Goal: Task Accomplishment & Management: Use online tool/utility

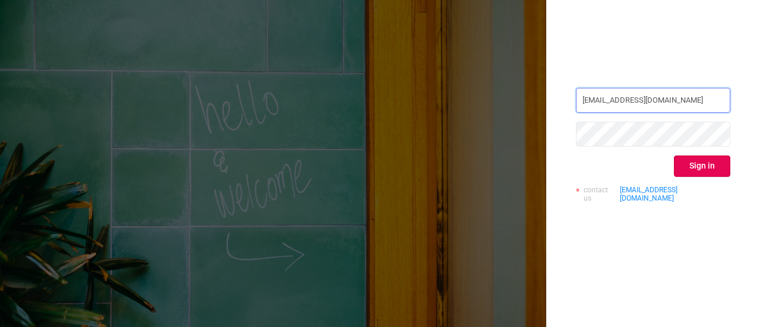
click at [678, 109] on input "[EMAIL_ADDRESS][DOMAIN_NAME]" at bounding box center [653, 100] width 154 height 25
type input "[EMAIL_ADDRESS][DOMAIN_NAME]"
click at [685, 162] on button "Sign in" at bounding box center [702, 166] width 56 height 21
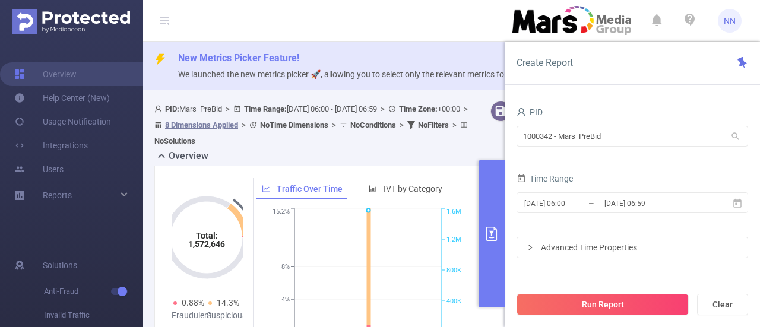
click at [428, 43] on div "New Metrics Picker Feature! We launched the new metrics picker 🚀, allowing you …" at bounding box center [452, 66] width 618 height 49
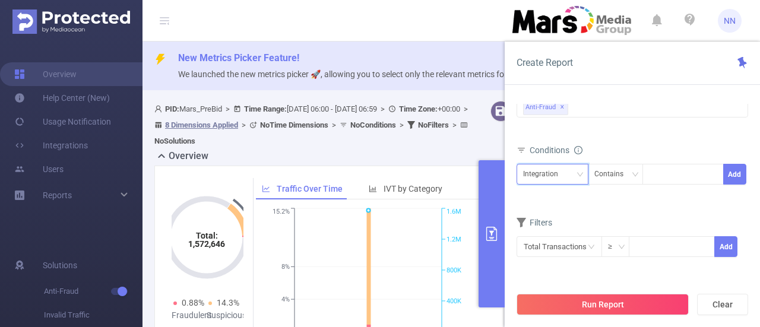
click at [549, 172] on div "Integration" at bounding box center [544, 174] width 43 height 20
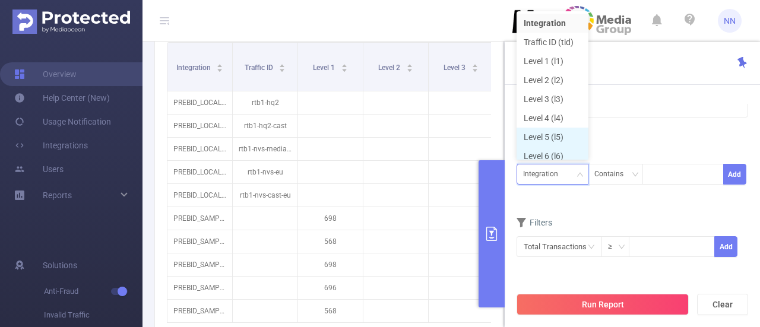
scroll to position [6, 0]
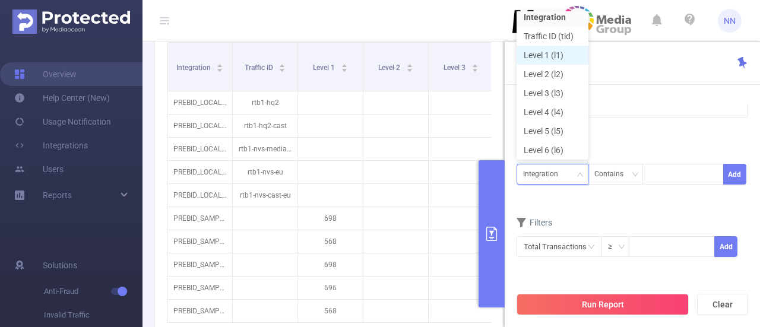
click at [544, 52] on li "Level 1 (l1)" at bounding box center [553, 55] width 72 height 19
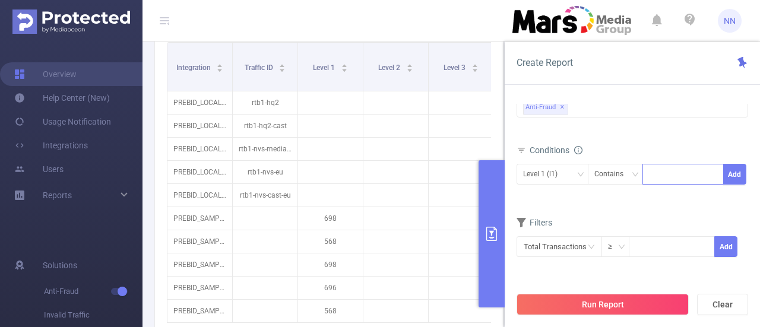
click at [673, 167] on div at bounding box center [683, 174] width 68 height 20
type input "678"
click at [663, 195] on li "678" at bounding box center [683, 196] width 81 height 19
click at [583, 309] on button "Run Report" at bounding box center [603, 304] width 172 height 21
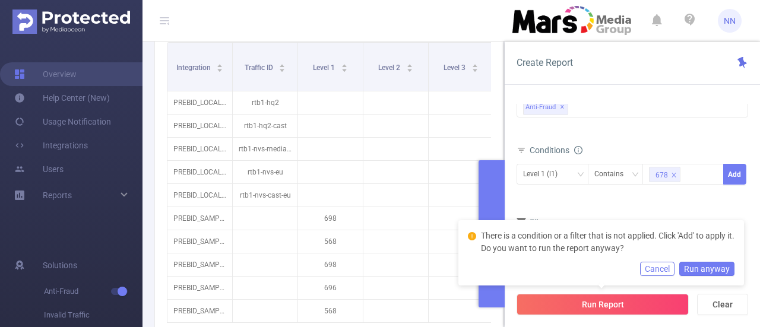
click at [651, 268] on button "Cancel" at bounding box center [657, 269] width 34 height 14
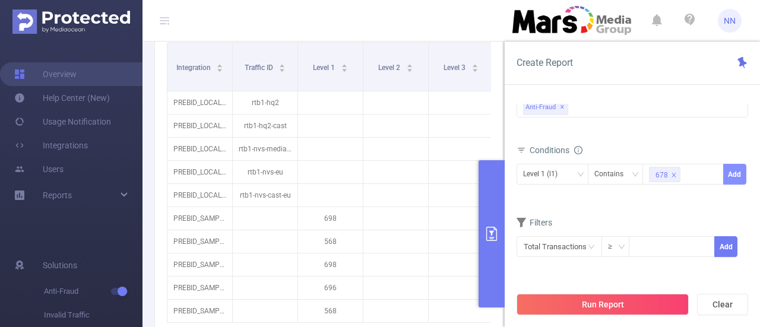
click at [729, 176] on button "Add" at bounding box center [734, 174] width 23 height 21
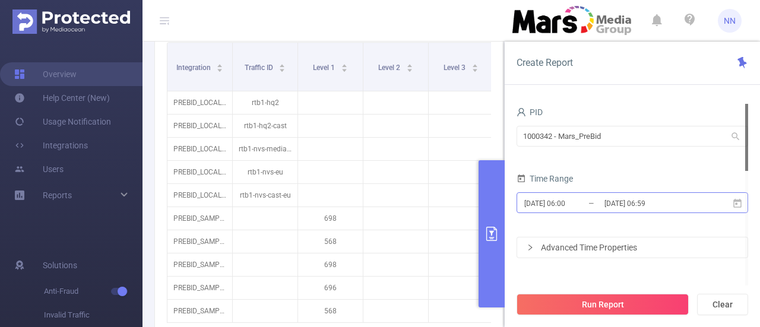
click at [619, 207] on input "[DATE] 06:59" at bounding box center [651, 203] width 96 height 16
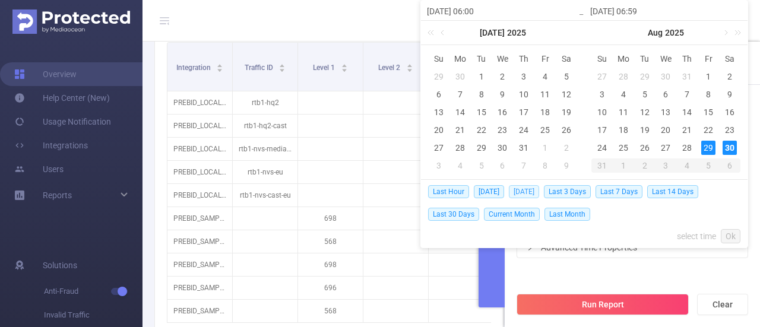
click at [538, 195] on span "[DATE]" at bounding box center [524, 191] width 30 height 13
type input "[DATE] 00:00"
type input "[DATE] 23:59"
click at [537, 195] on input "[DATE] 00:00" at bounding box center [571, 203] width 96 height 16
type input "[DATE] 00:00"
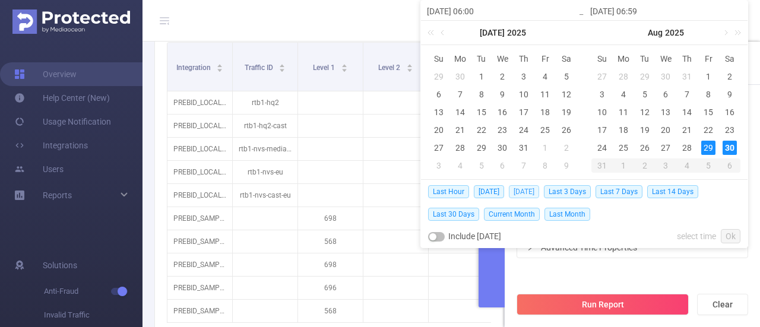
type input "[DATE] 23:59"
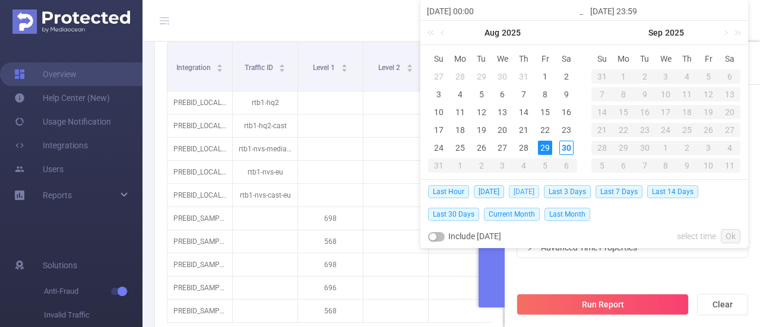
click at [527, 194] on span "[DATE]" at bounding box center [524, 191] width 30 height 13
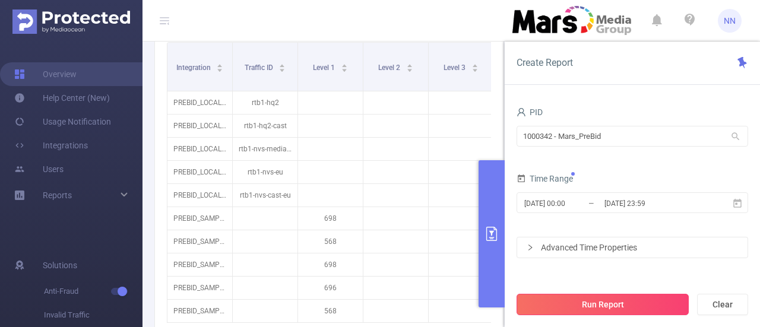
click at [631, 300] on button "Run Report" at bounding box center [603, 304] width 172 height 21
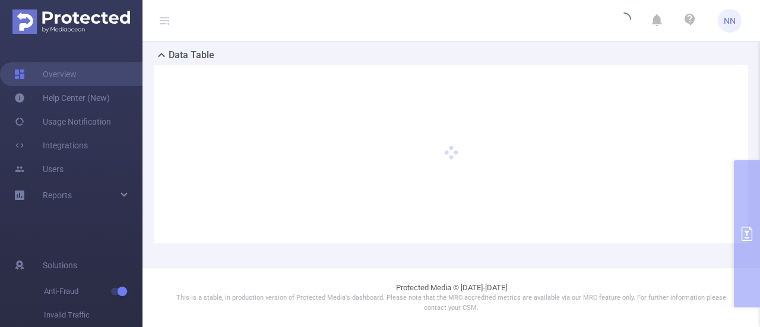
scroll to position [334, 0]
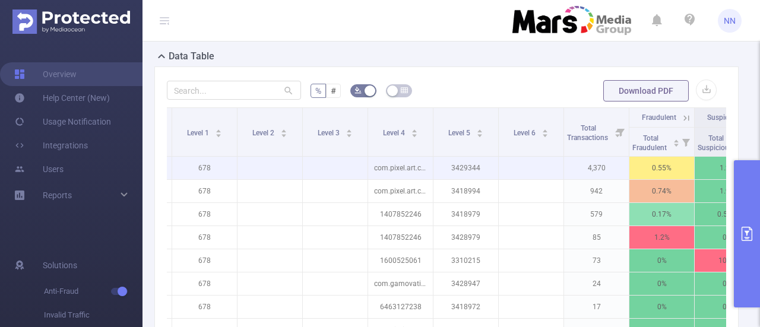
scroll to position [0, 236]
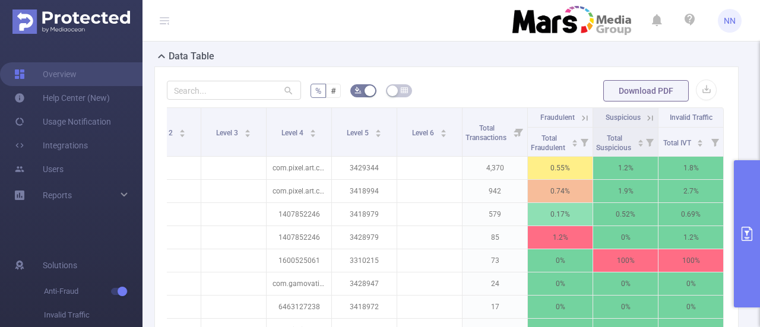
click at [727, 26] on span "NN" at bounding box center [730, 21] width 12 height 24
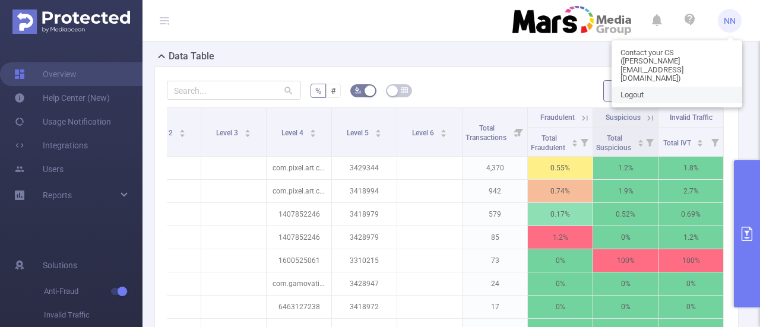
click at [684, 87] on link "Logout" at bounding box center [677, 95] width 131 height 17
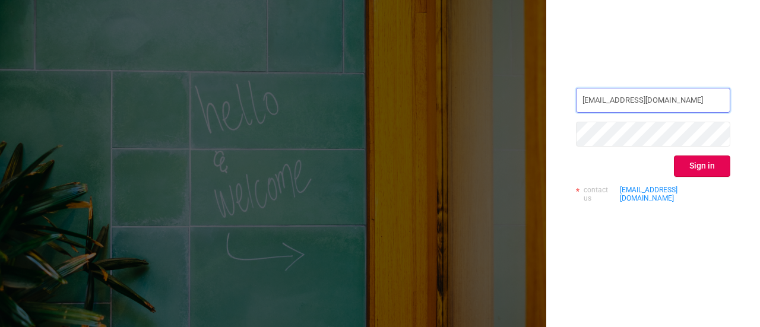
click at [637, 100] on input "[EMAIL_ADDRESS][DOMAIN_NAME]" at bounding box center [653, 100] width 154 height 25
type input "[EMAIL_ADDRESS][DOMAIN_NAME]"
click at [686, 160] on button "Sign in" at bounding box center [702, 166] width 56 height 21
